Goal: Navigation & Orientation: Find specific page/section

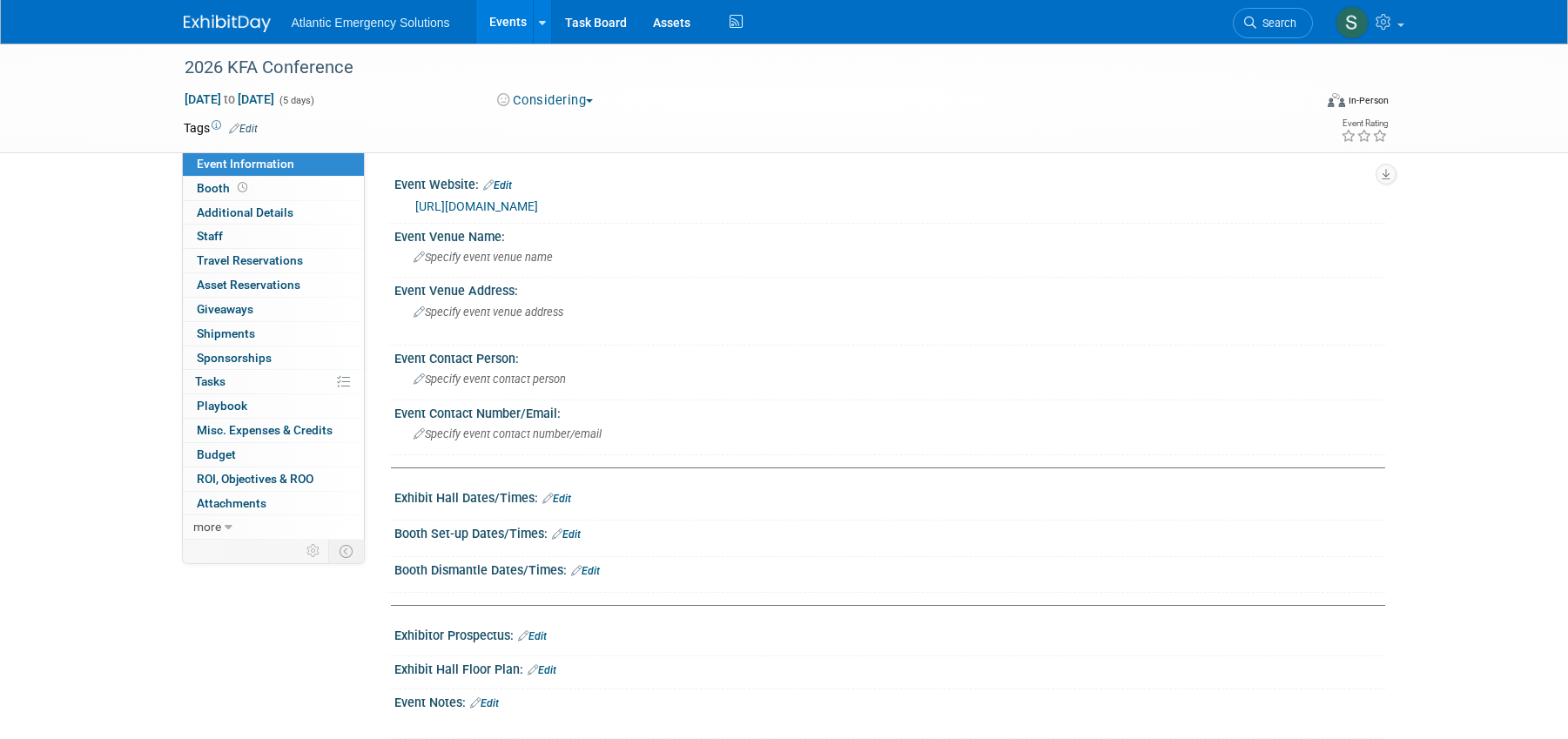
click at [499, 24] on link "Events" at bounding box center [508, 21] width 63 height 44
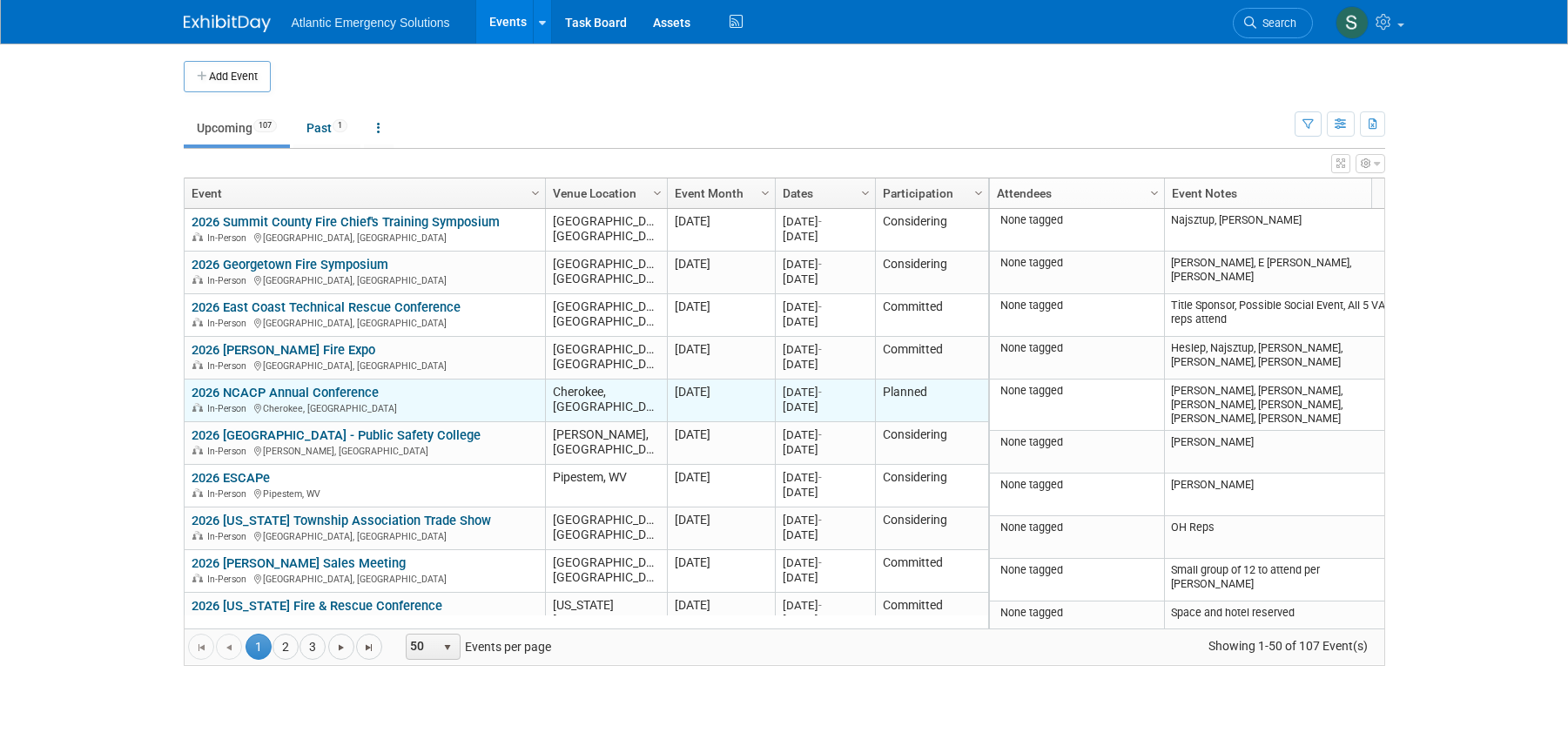
click at [272, 394] on link "2026 NCACP Annual Conference" at bounding box center [284, 393] width 187 height 16
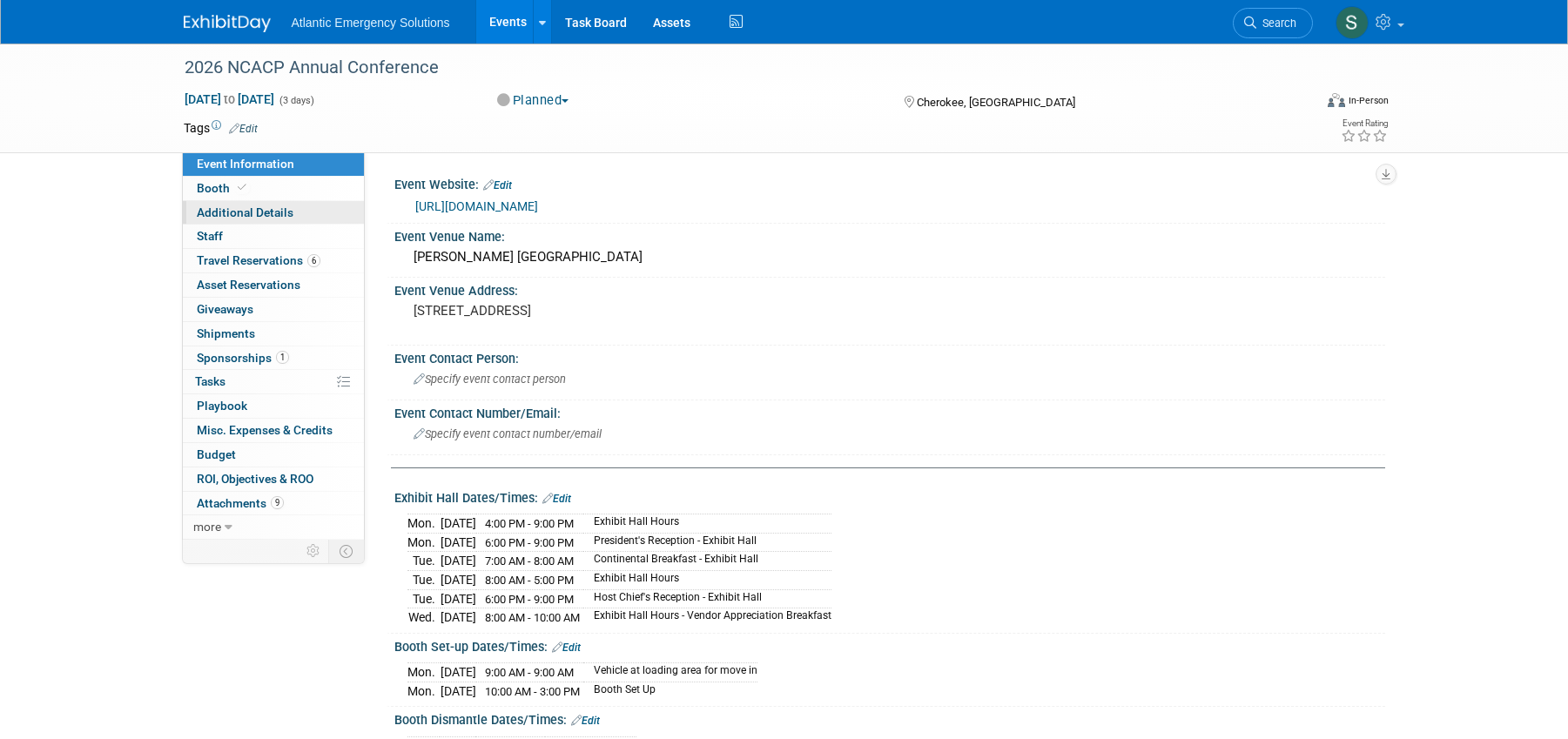
click at [266, 214] on span "Additional Details" at bounding box center [245, 213] width 97 height 14
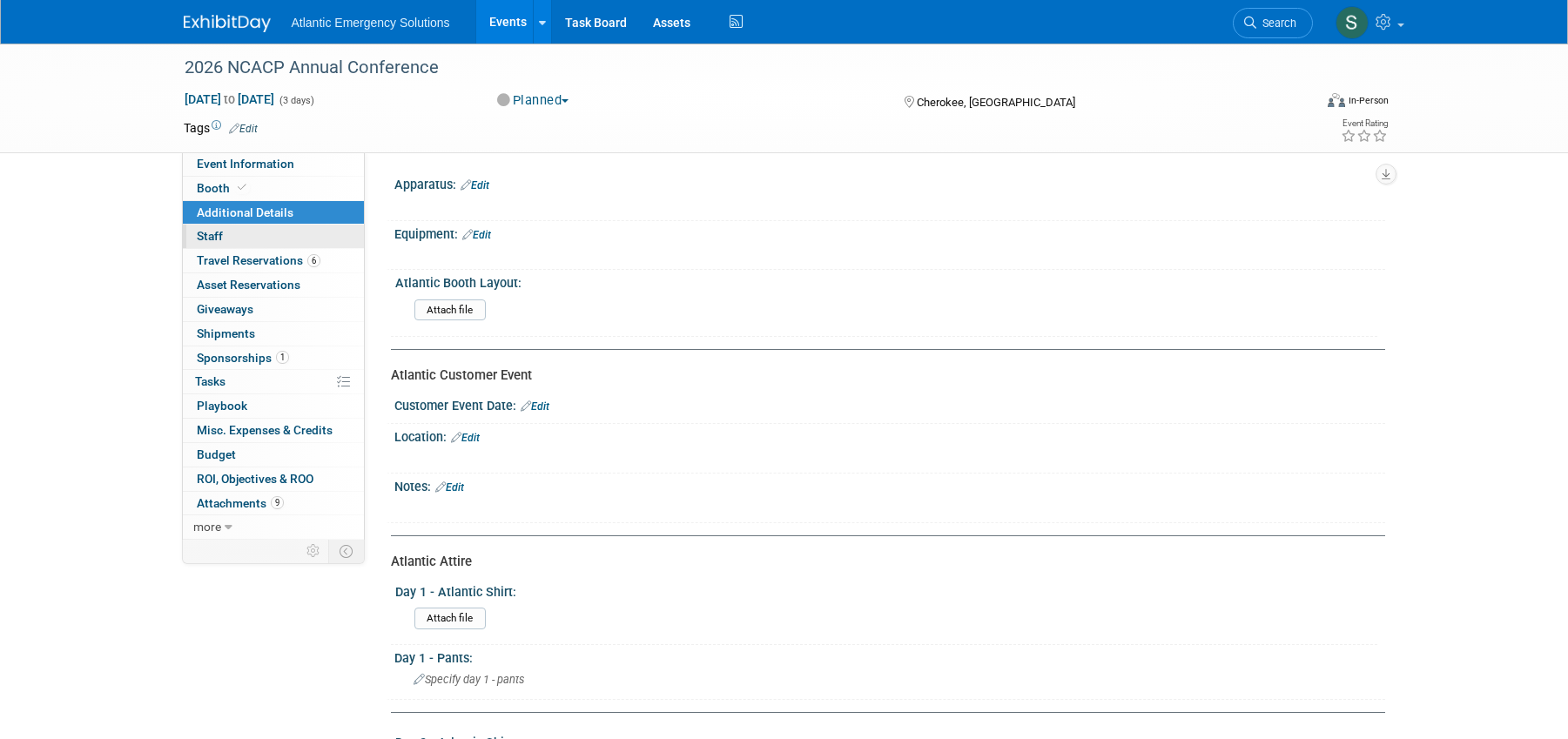
click at [213, 236] on span "Staff 0" at bounding box center [209, 236] width 26 height 14
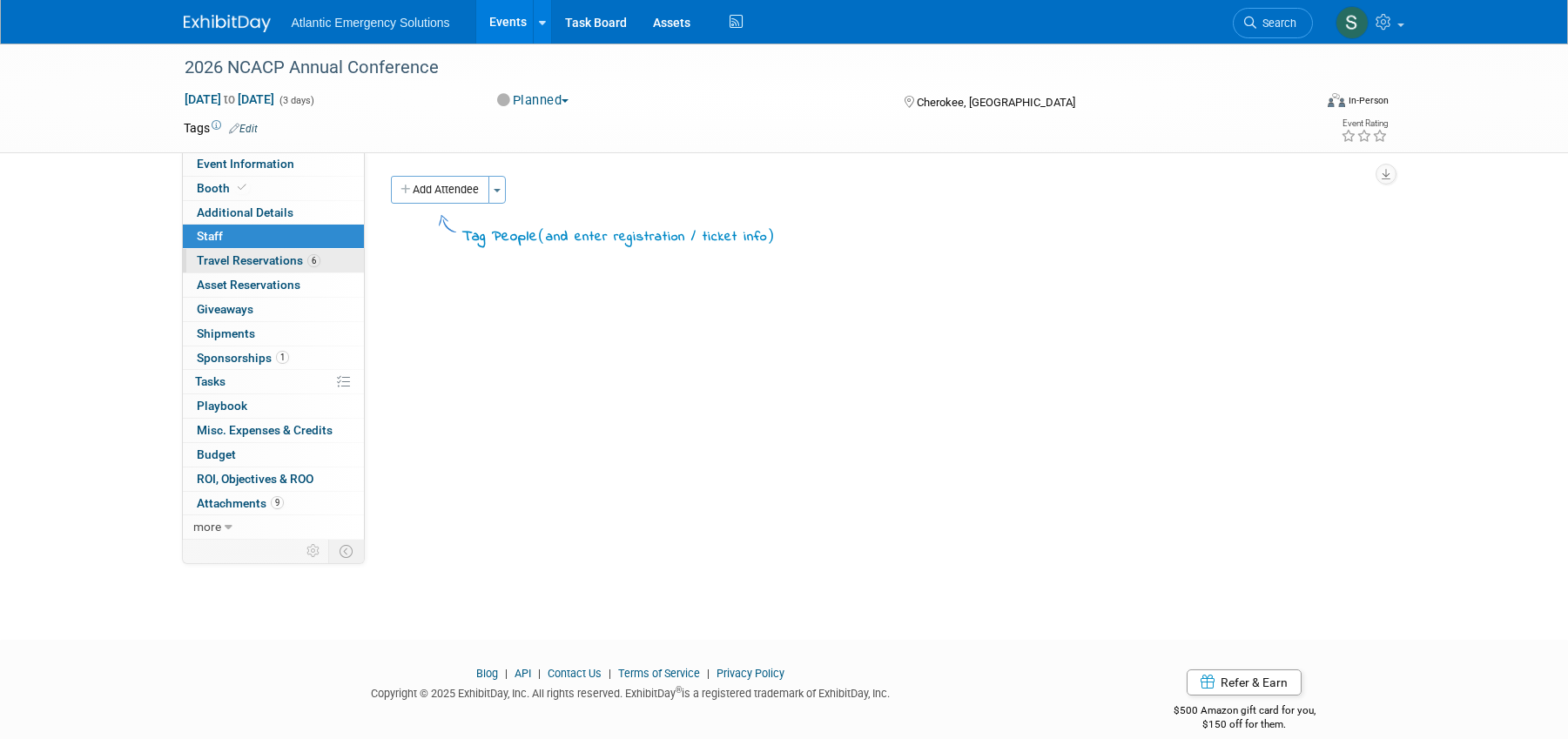
click at [229, 258] on span "Travel Reservations 6" at bounding box center [258, 260] width 123 height 14
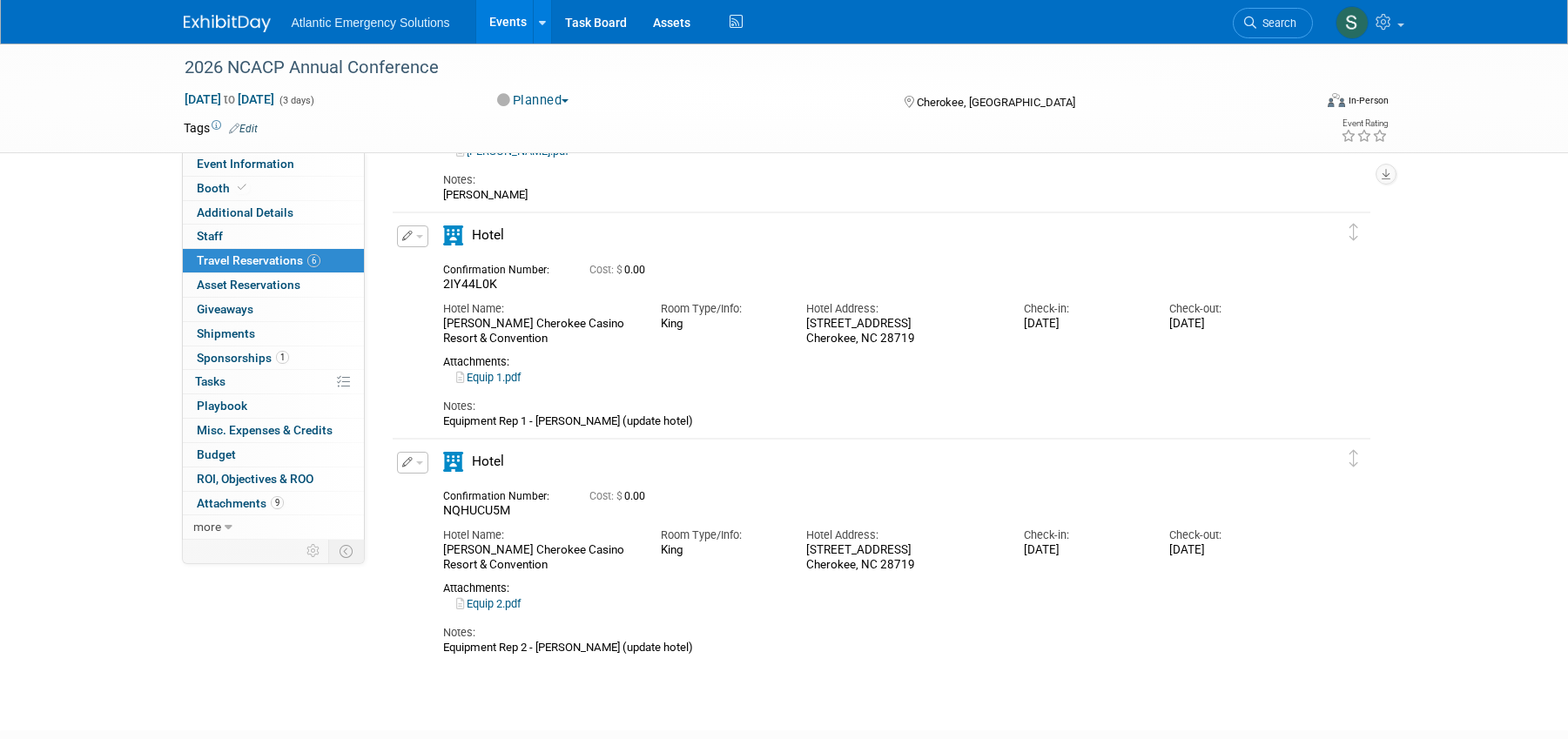
scroll to position [1032, 0]
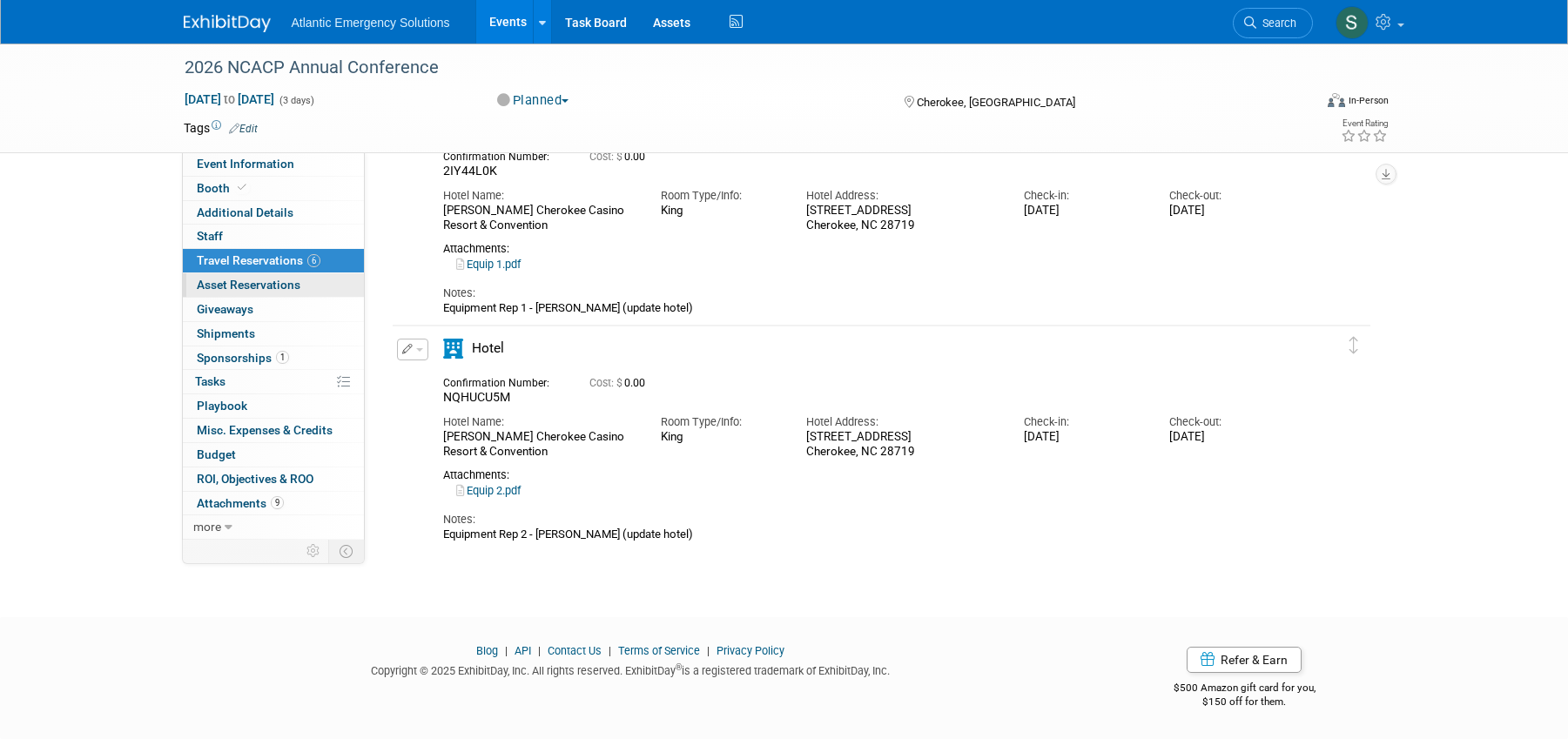
click at [270, 292] on link "0 Asset Reservations 0" at bounding box center [274, 285] width 181 height 23
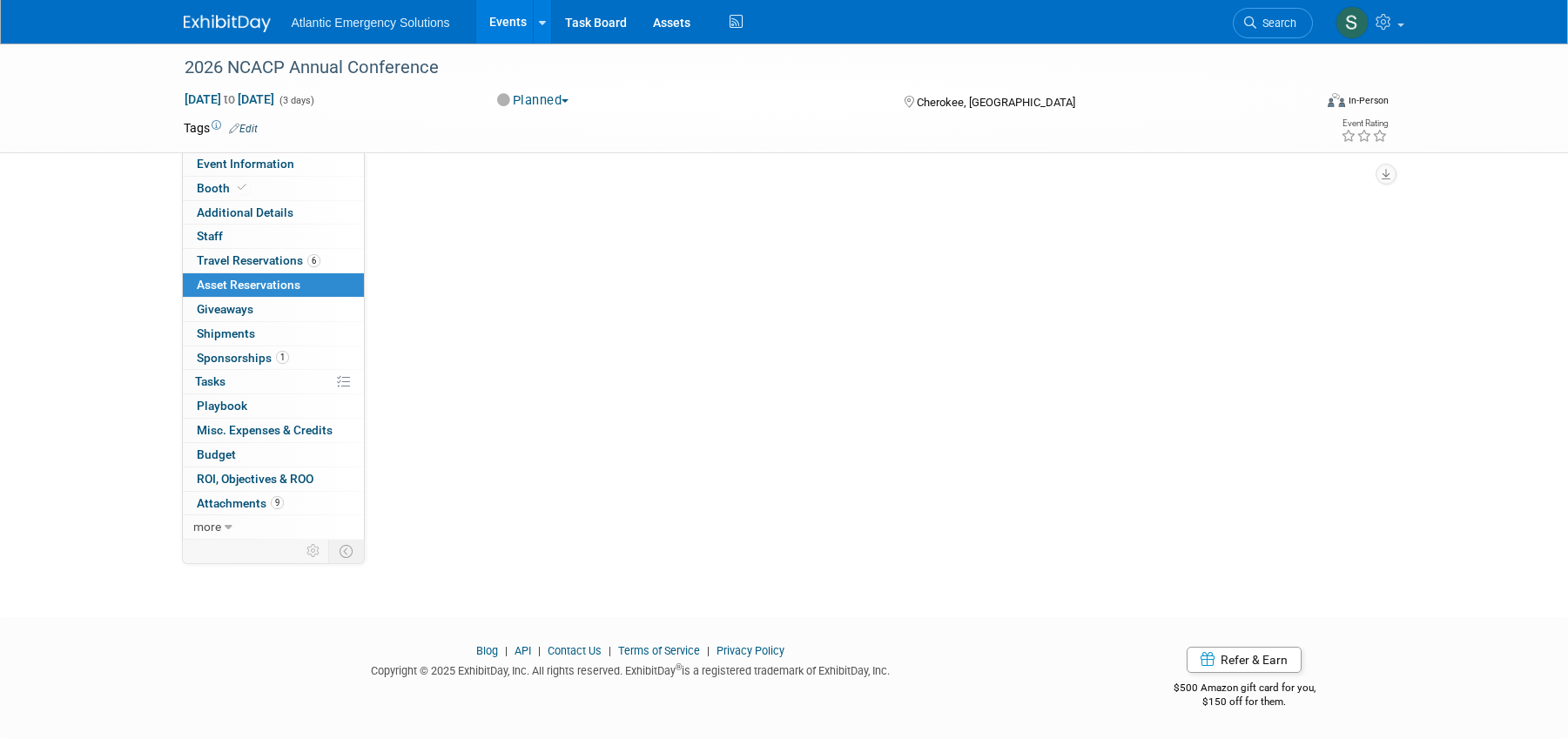
scroll to position [0, 0]
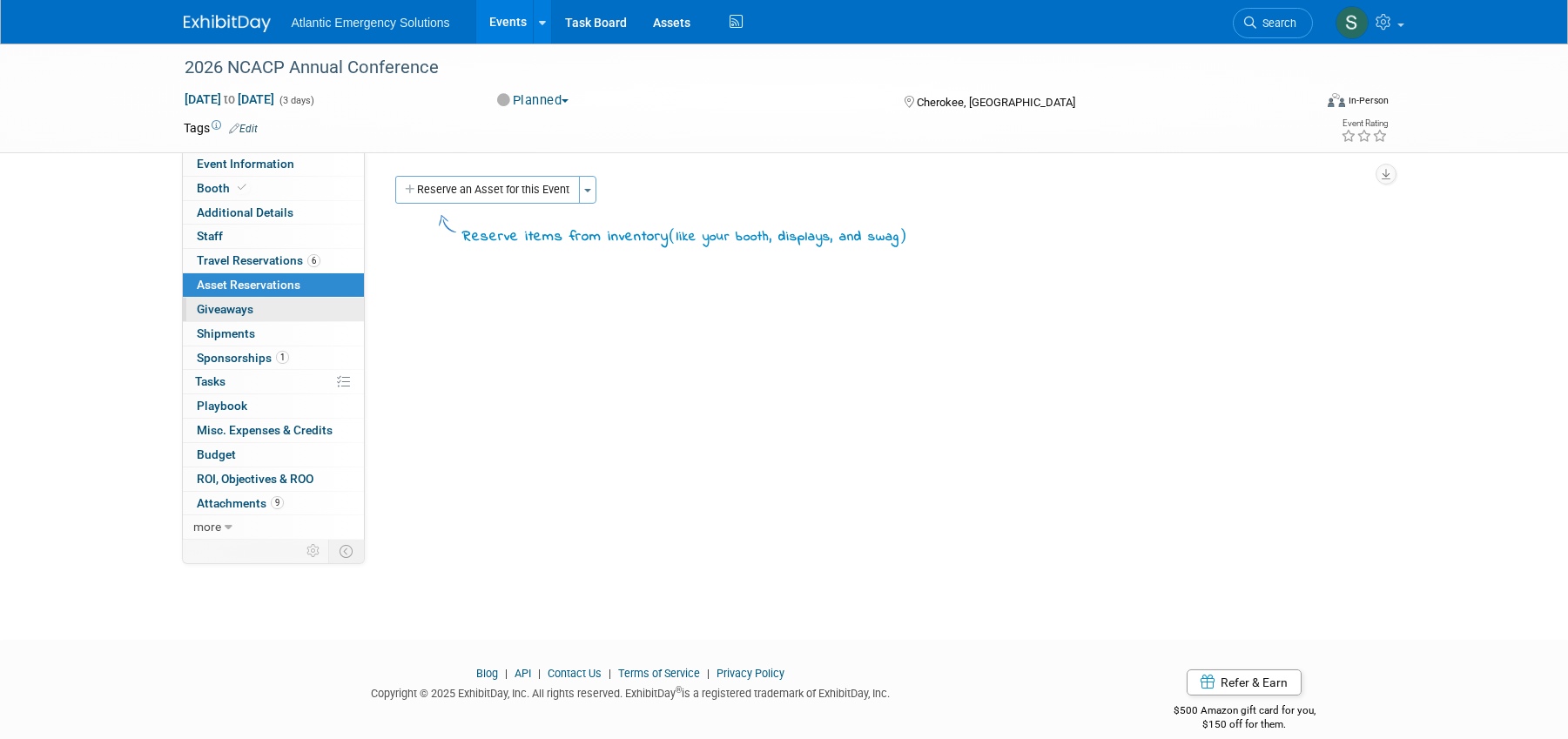
click at [216, 311] on span "Giveaways 0" at bounding box center [224, 309] width 56 height 14
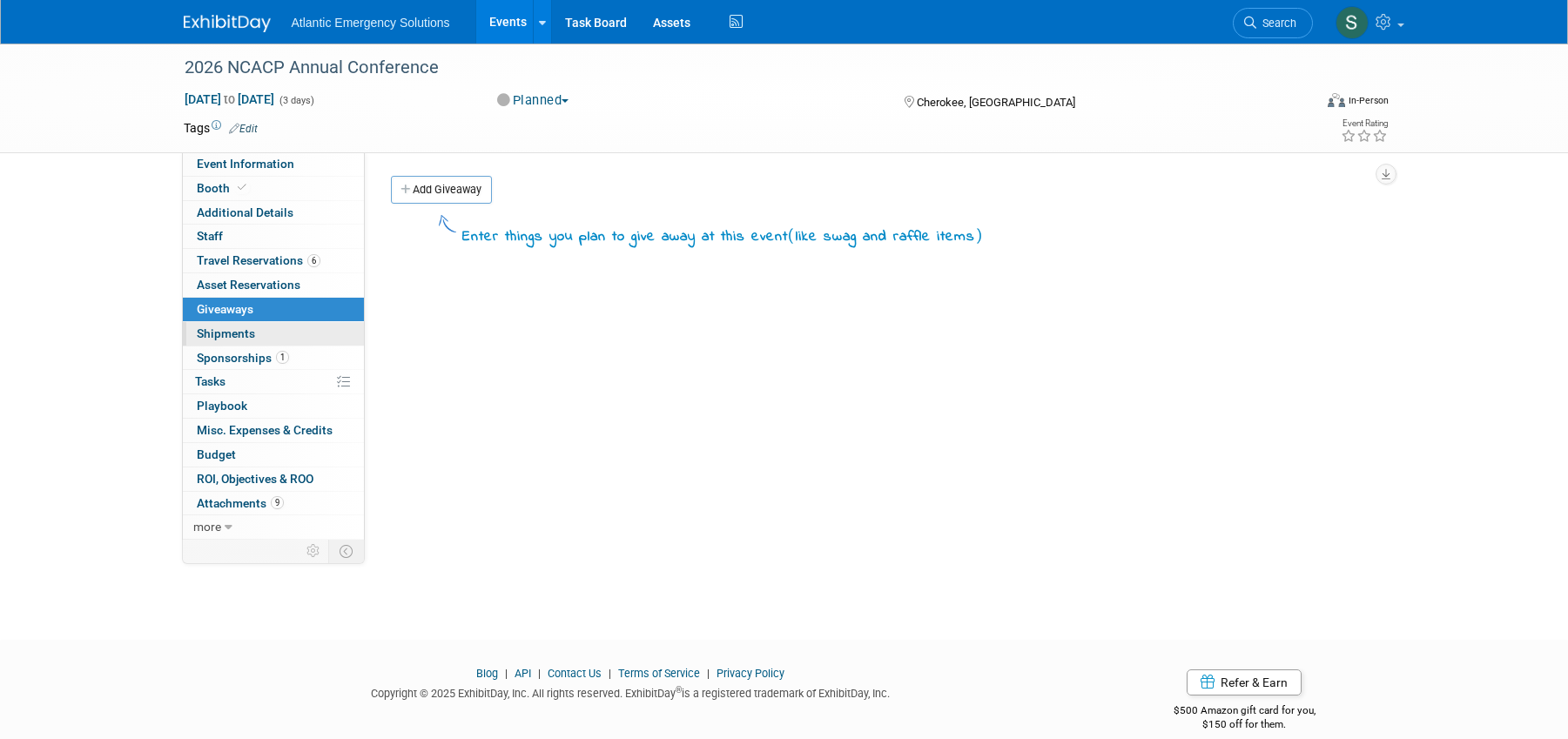
click at [223, 332] on span "Shipments 0" at bounding box center [225, 333] width 58 height 14
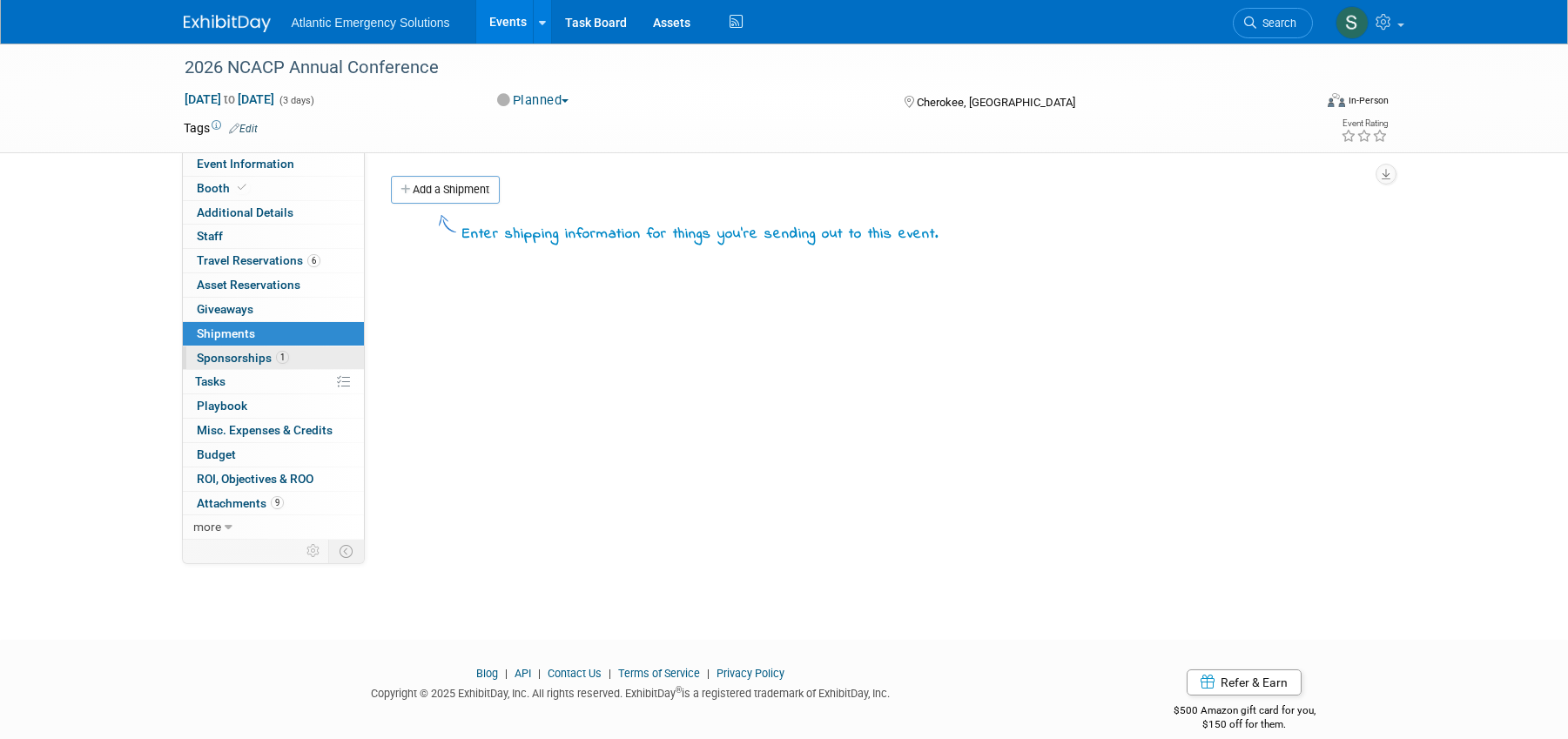
click at [221, 358] on span "Sponsorships 1" at bounding box center [242, 358] width 92 height 14
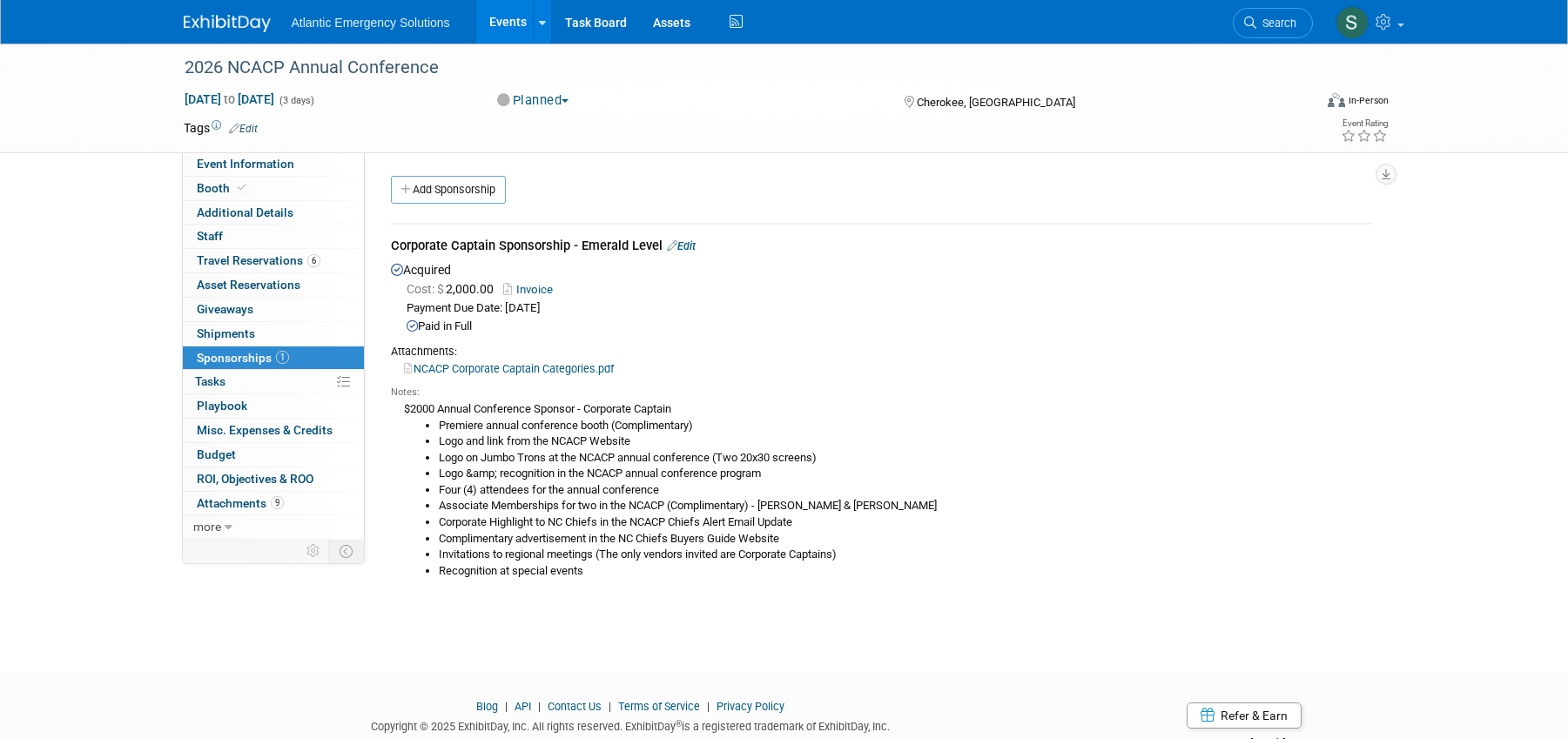
click at [213, 382] on span "Tasks 0%" at bounding box center [210, 382] width 30 height 14
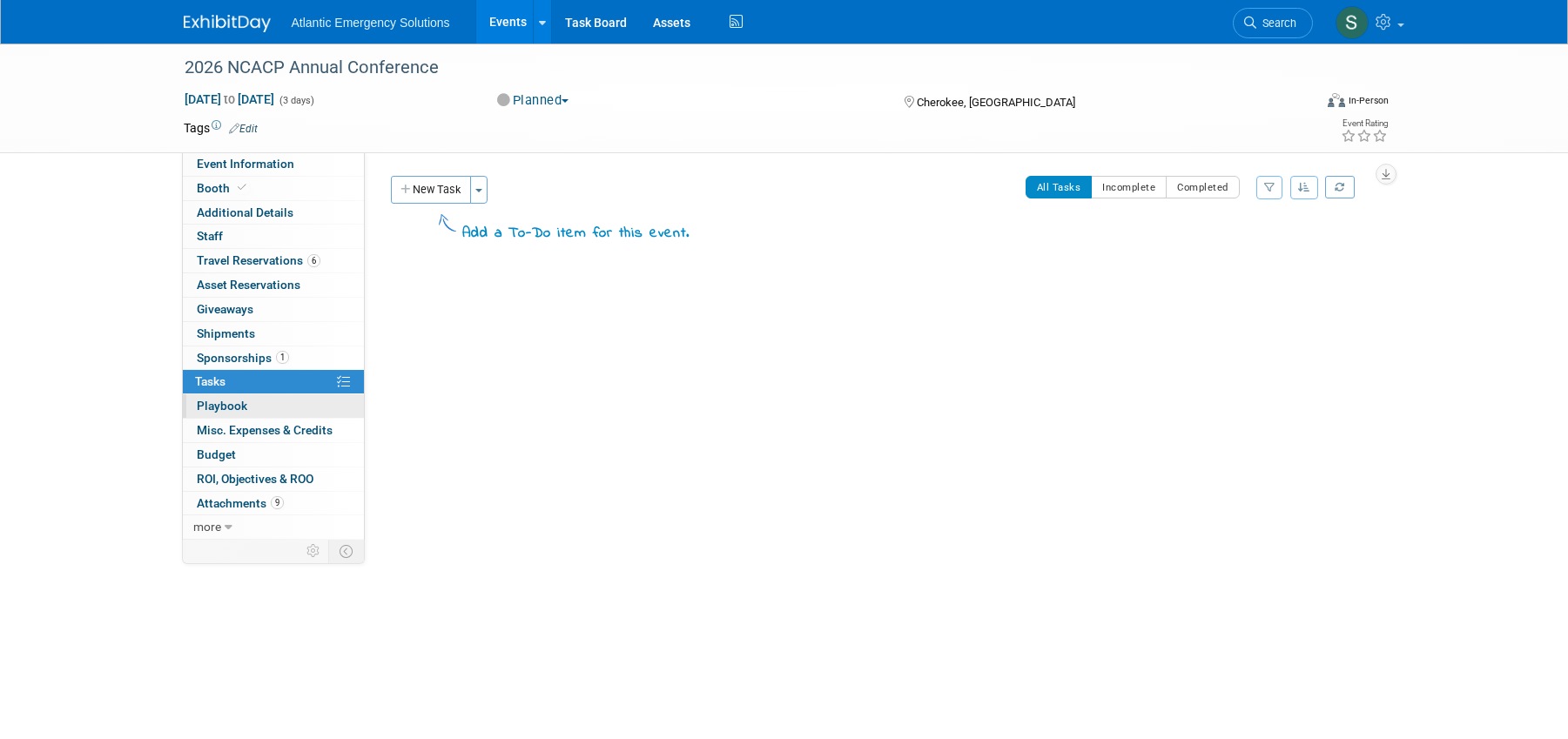
click at [223, 405] on span "Playbook 0" at bounding box center [222, 406] width 50 height 14
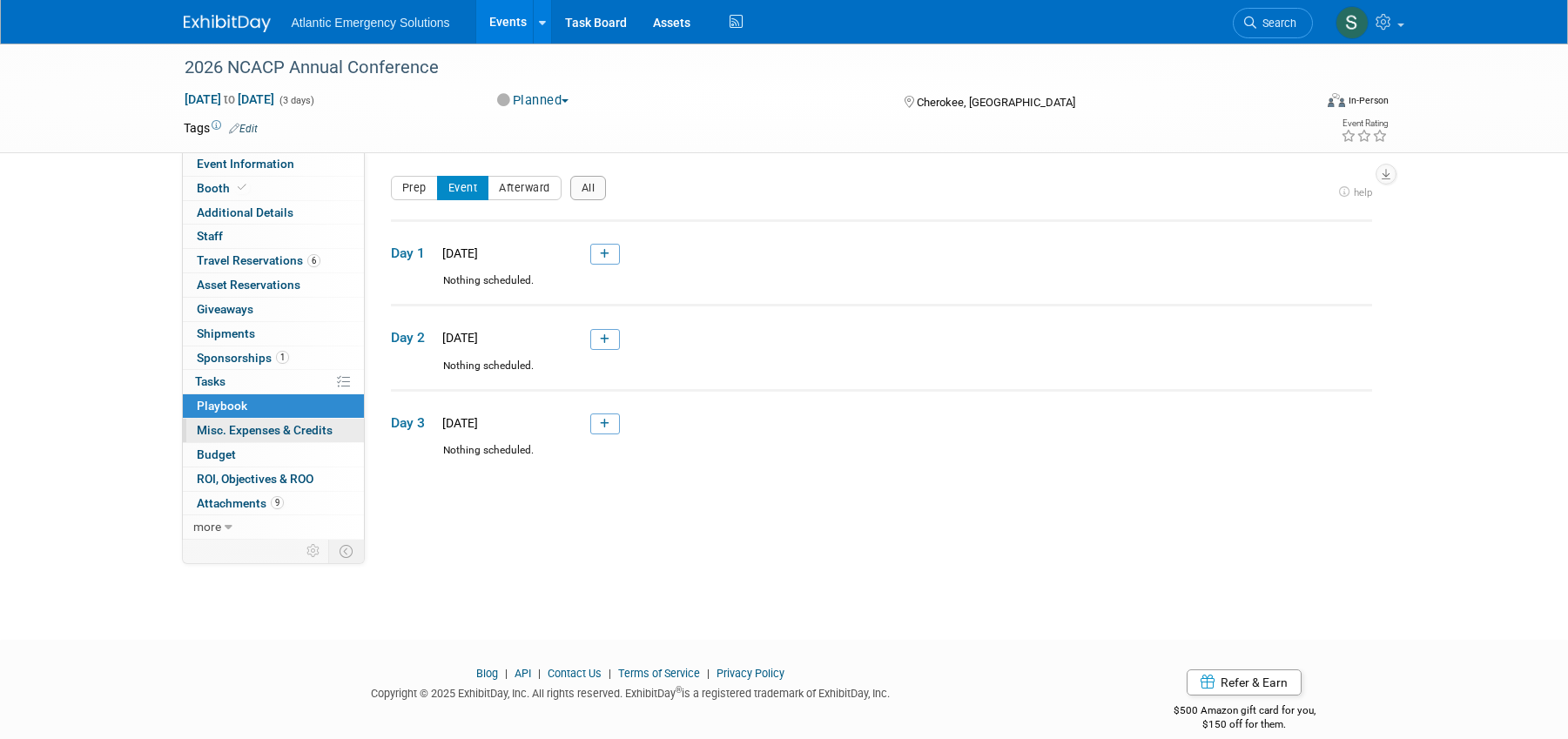
click at [225, 427] on span "Misc. Expenses & Credits 0" at bounding box center [265, 430] width 136 height 14
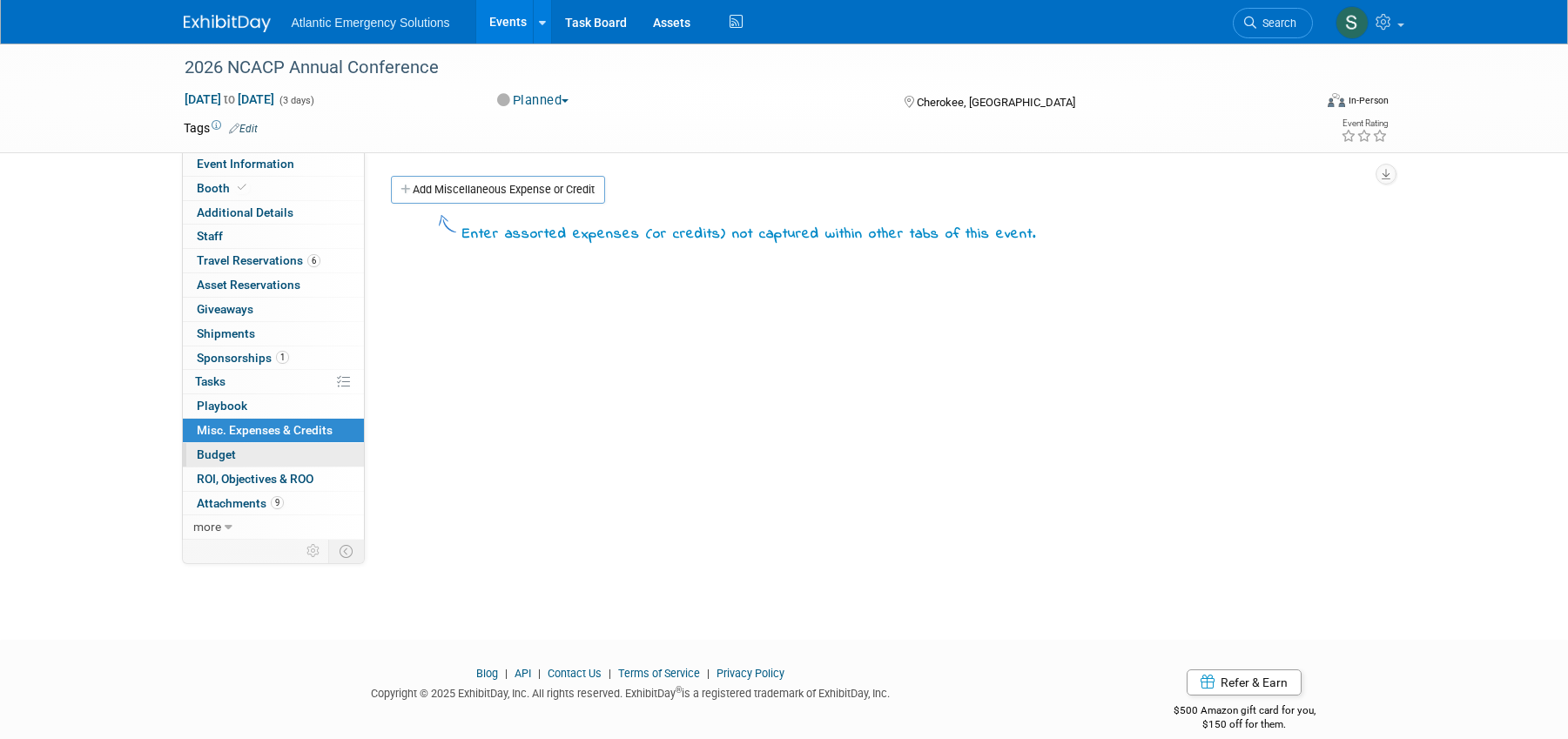
click at [219, 454] on span "Budget" at bounding box center [216, 455] width 39 height 14
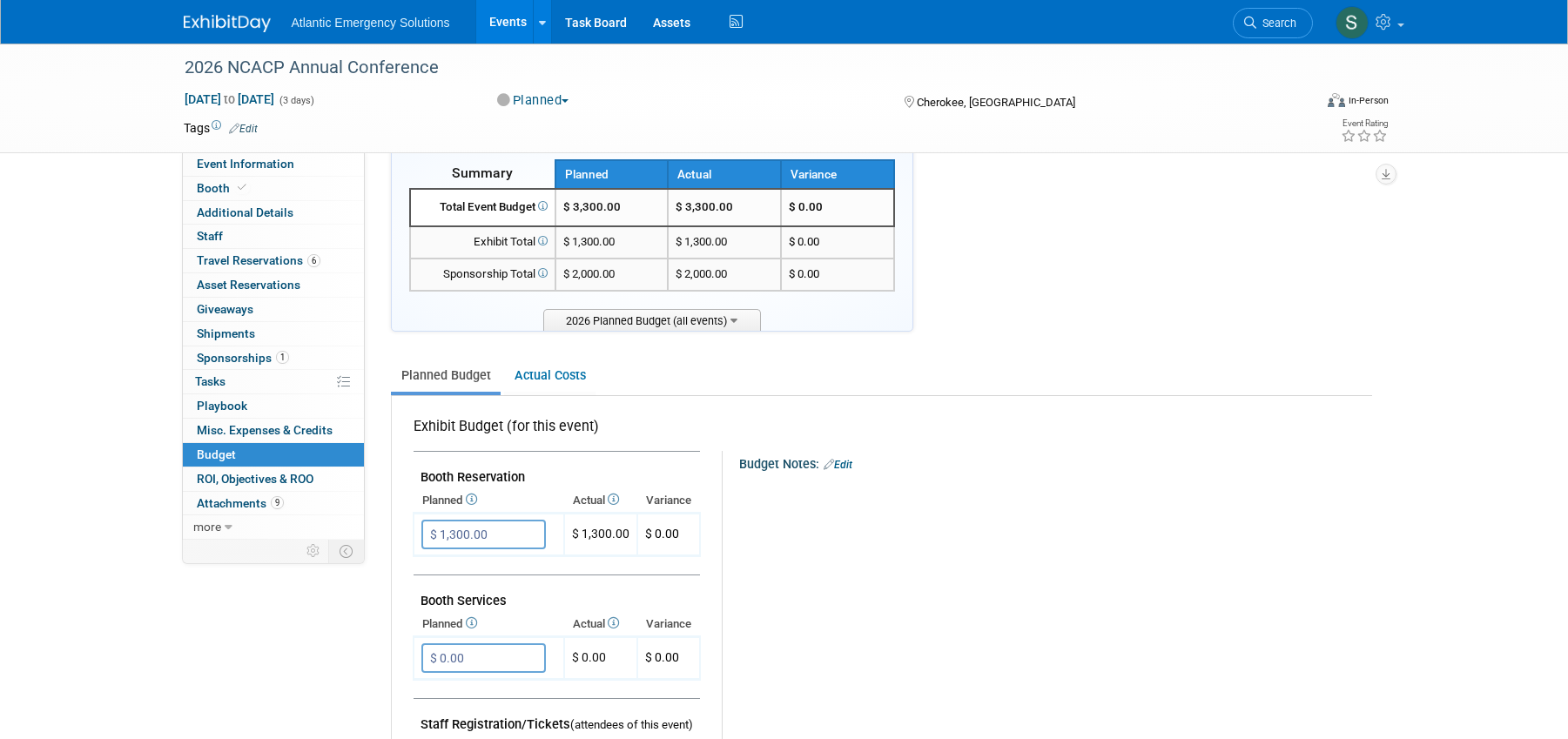
scroll to position [42, 0]
click at [535, 374] on link "Actual Costs" at bounding box center [550, 373] width 91 height 32
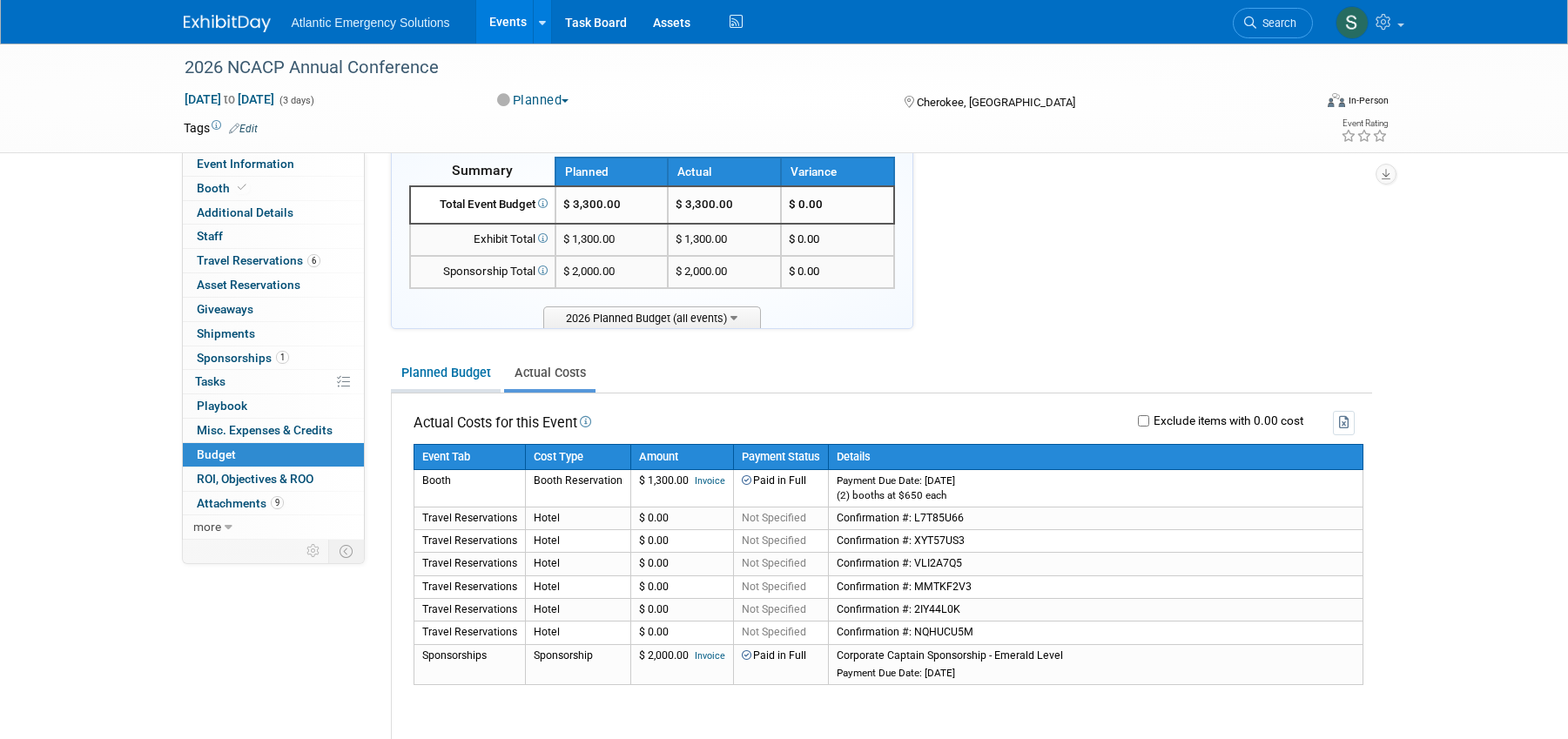
click at [442, 369] on link "Planned Budget" at bounding box center [445, 373] width 110 height 32
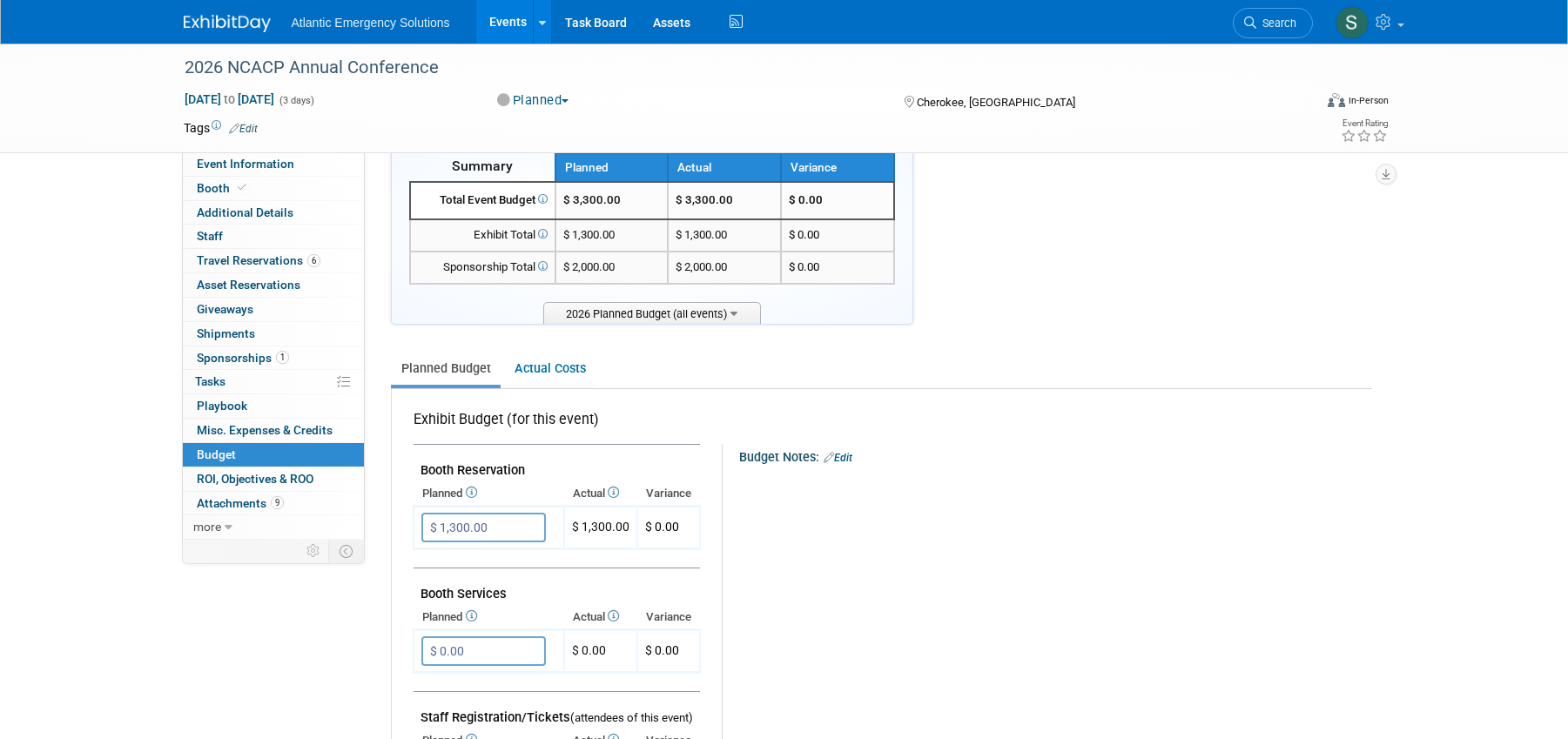
scroll to position [50, 0]
